Goal: Information Seeking & Learning: Learn about a topic

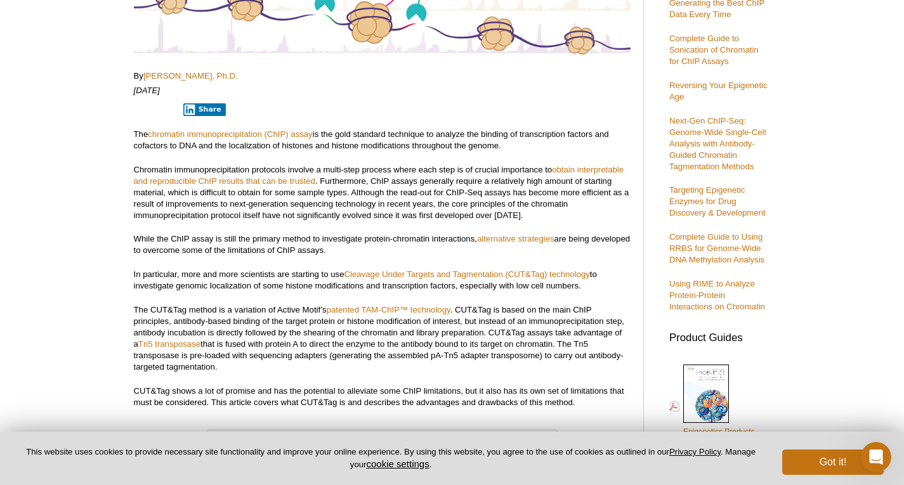
scroll to position [254, 0]
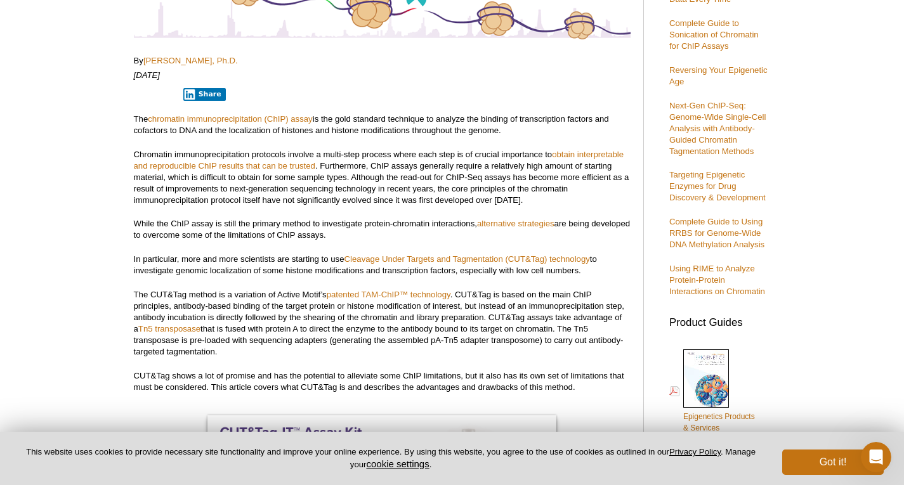
click at [350, 160] on p "Chromatin immunoprecipitation protocols involve a multi-step process where each…" at bounding box center [382, 177] width 497 height 57
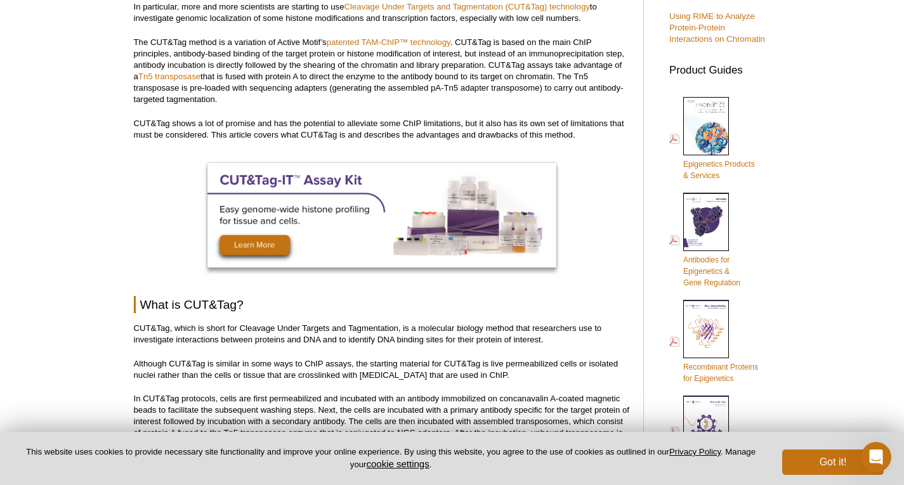
scroll to position [508, 0]
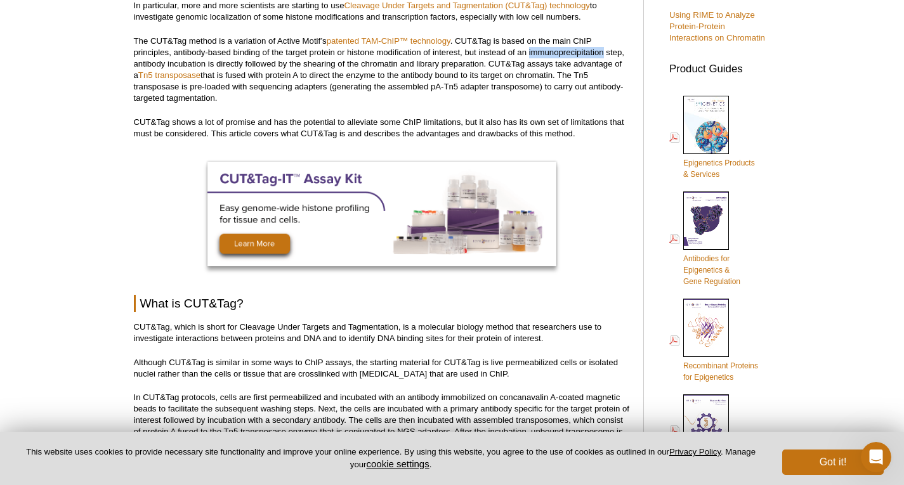
drag, startPoint x: 528, startPoint y: 51, endPoint x: 603, endPoint y: 51, distance: 74.9
click at [603, 51] on p "The CUT&Tag method is a variation of Active Motif’s patented TAM-ChIP™ technolo…" at bounding box center [382, 70] width 497 height 69
copy p "immunoprecipitation"
click at [581, 87] on p "The CUT&Tag method is a variation of Active Motif’s patented TAM-ChIP™ technolo…" at bounding box center [382, 70] width 497 height 69
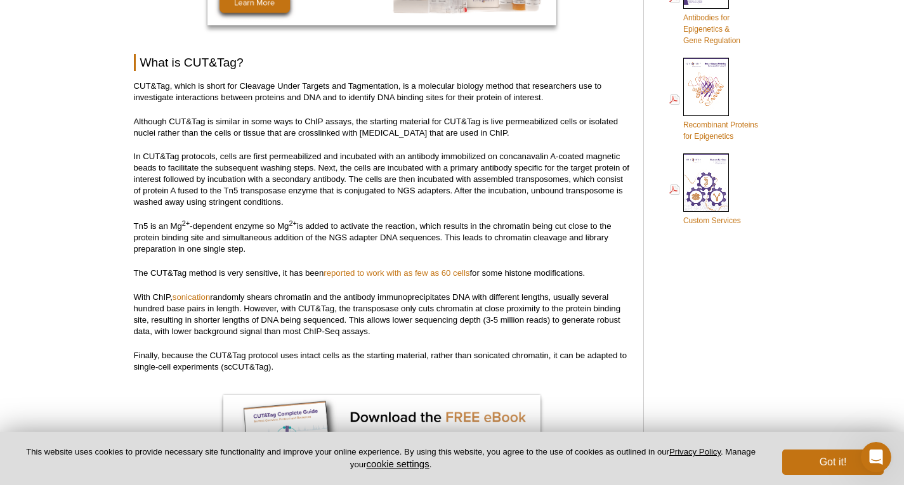
scroll to position [762, 0]
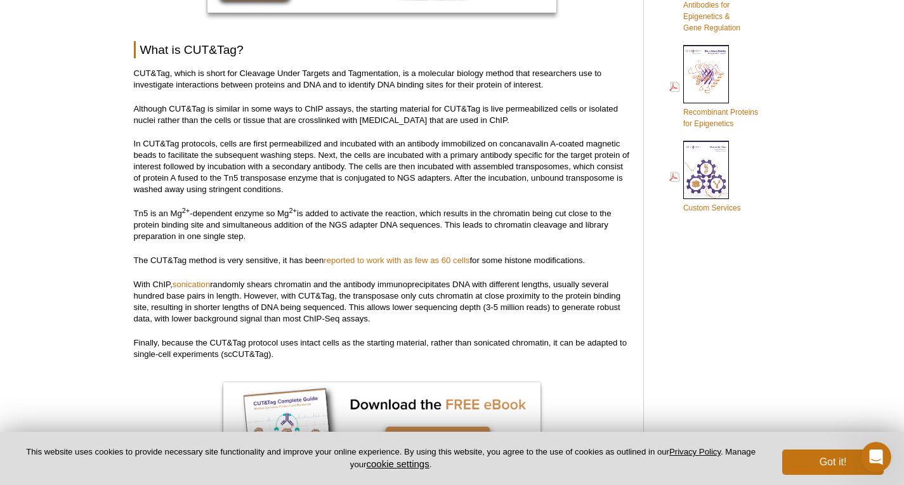
click at [216, 70] on p "CUT&Tag, which is short for Cleavage Under Targets and Tagmentation, is a molec…" at bounding box center [382, 79] width 497 height 23
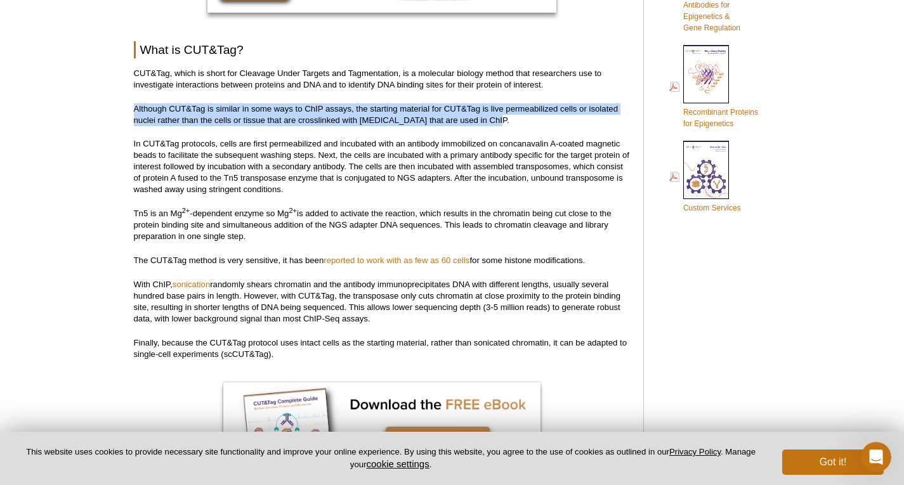
drag, startPoint x: 133, startPoint y: 109, endPoint x: 522, endPoint y: 118, distance: 388.5
copy p "Although CUT&Tag is similar in some ways to ChIP assays, the starting material …"
click at [528, 116] on p "Although CUT&Tag is similar in some ways to ChIP assays, the starting material …" at bounding box center [382, 114] width 497 height 23
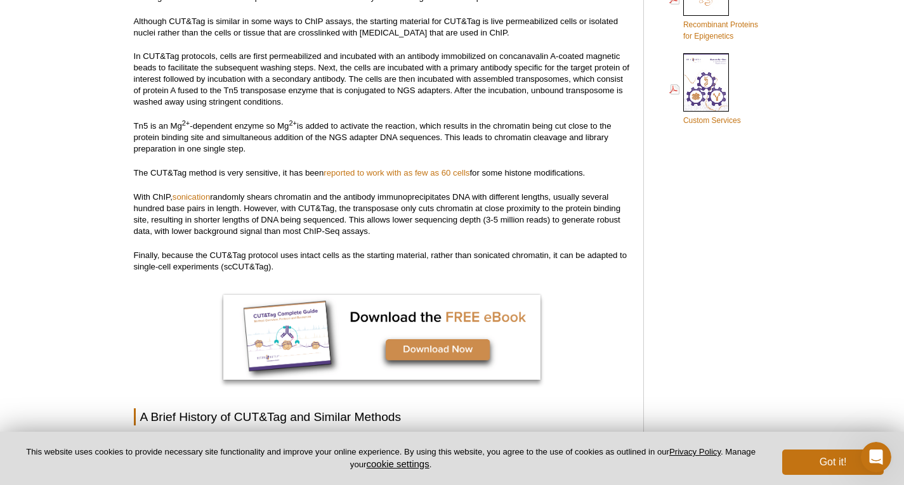
scroll to position [825, 0]
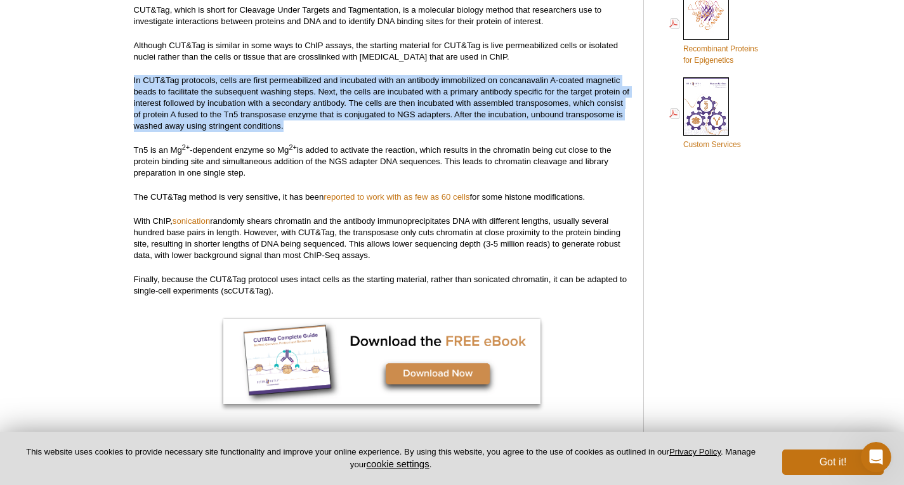
drag, startPoint x: 293, startPoint y: 124, endPoint x: 128, endPoint y: 84, distance: 169.9
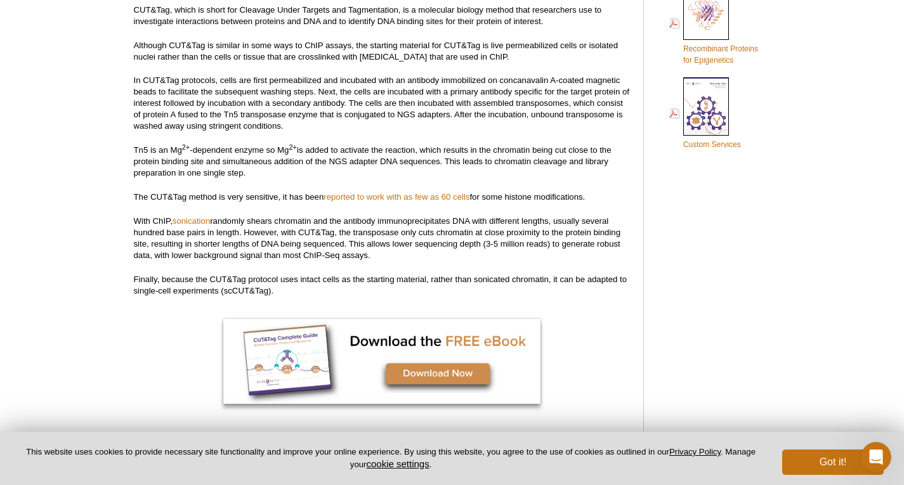
click at [152, 149] on p "Tn5 is an Mg 2+ -dependent enzyme so Mg 2+ is added to activate the reaction, w…" at bounding box center [382, 162] width 497 height 34
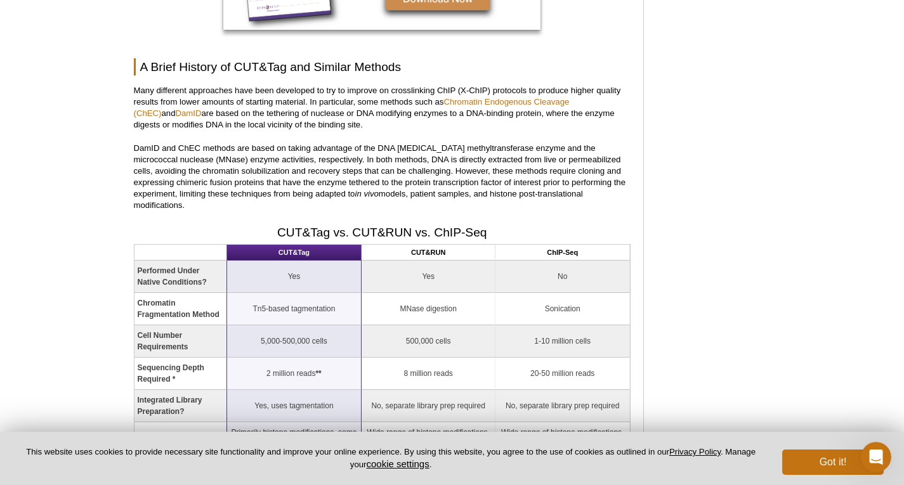
scroll to position [1206, 0]
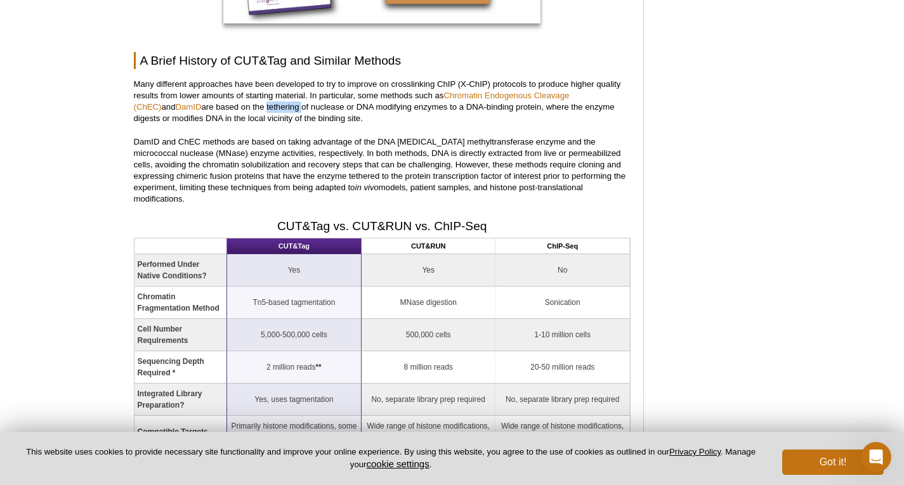
drag, startPoint x: 225, startPoint y: 107, endPoint x: 261, endPoint y: 107, distance: 35.5
click at [261, 107] on p "Many different approaches have been developed to try to improve on crosslinking…" at bounding box center [382, 102] width 497 height 46
click at [270, 108] on p "Many different approaches have been developed to try to improve on crosslinking…" at bounding box center [382, 102] width 497 height 46
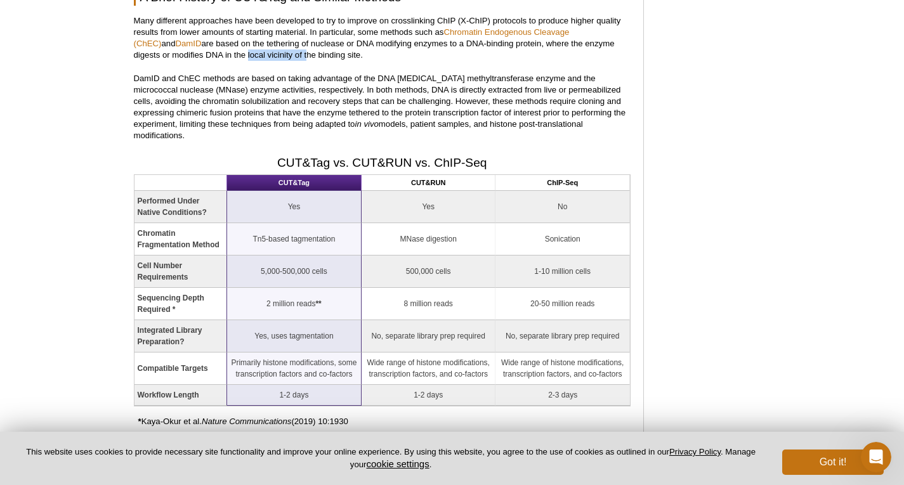
drag, startPoint x: 208, startPoint y: 53, endPoint x: 265, endPoint y: 53, distance: 57.8
click at [265, 53] on p "Many different approaches have been developed to try to improve on crosslinking…" at bounding box center [382, 38] width 497 height 46
click at [261, 73] on p "DamID and ChEC methods are based on taking advantage of the DNA [MEDICAL_DATA] …" at bounding box center [382, 107] width 497 height 69
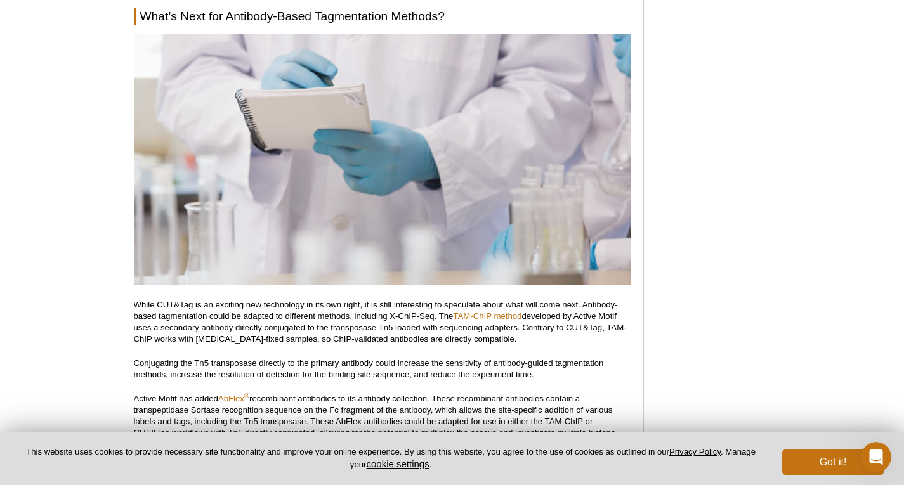
scroll to position [5331, 0]
